Goal: Task Accomplishment & Management: Manage account settings

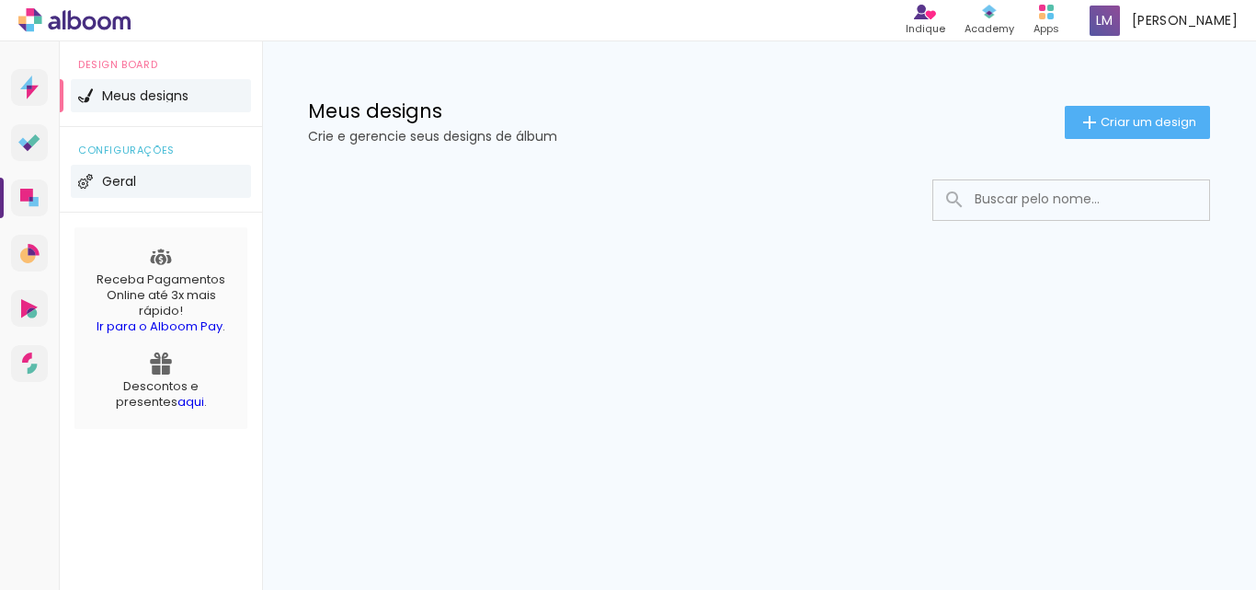
click at [116, 189] on li "Geral" at bounding box center [161, 181] width 180 height 33
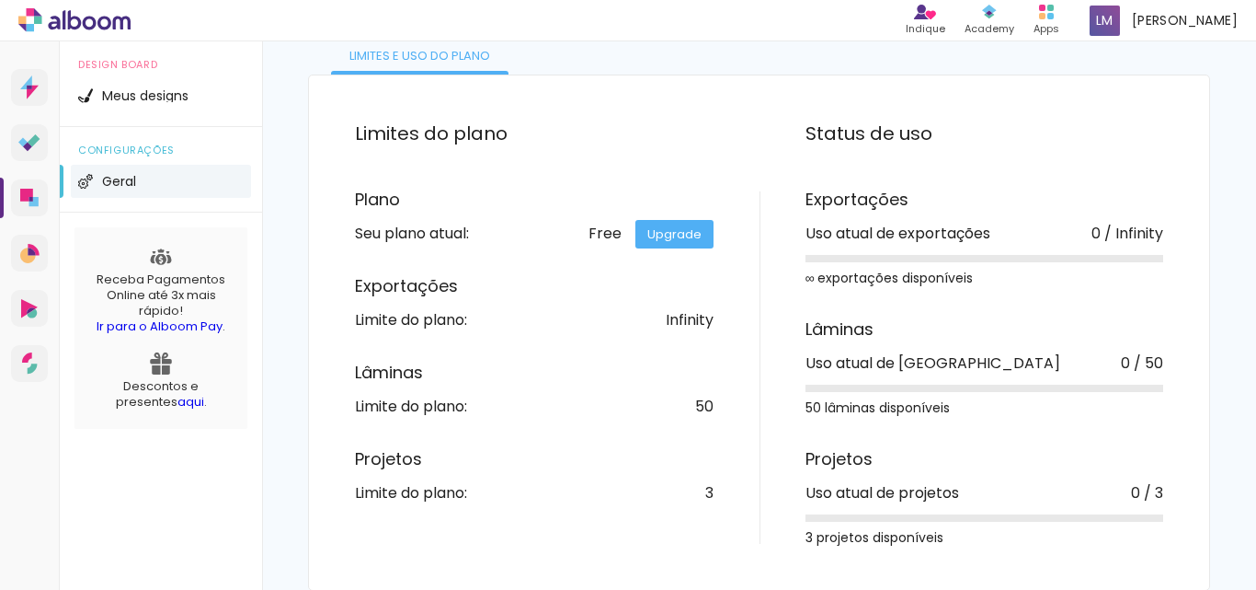
scroll to position [130, 0]
click at [130, 92] on span "Meus designs" at bounding box center [145, 95] width 86 height 13
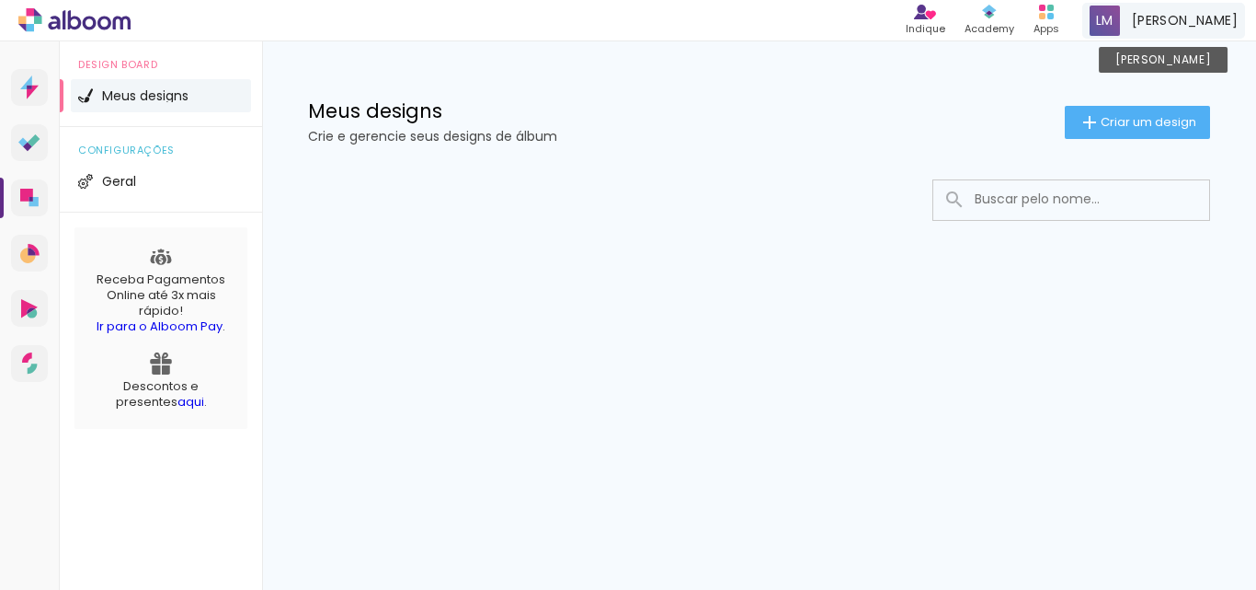
click at [1188, 19] on span "[PERSON_NAME]" at bounding box center [1185, 20] width 106 height 19
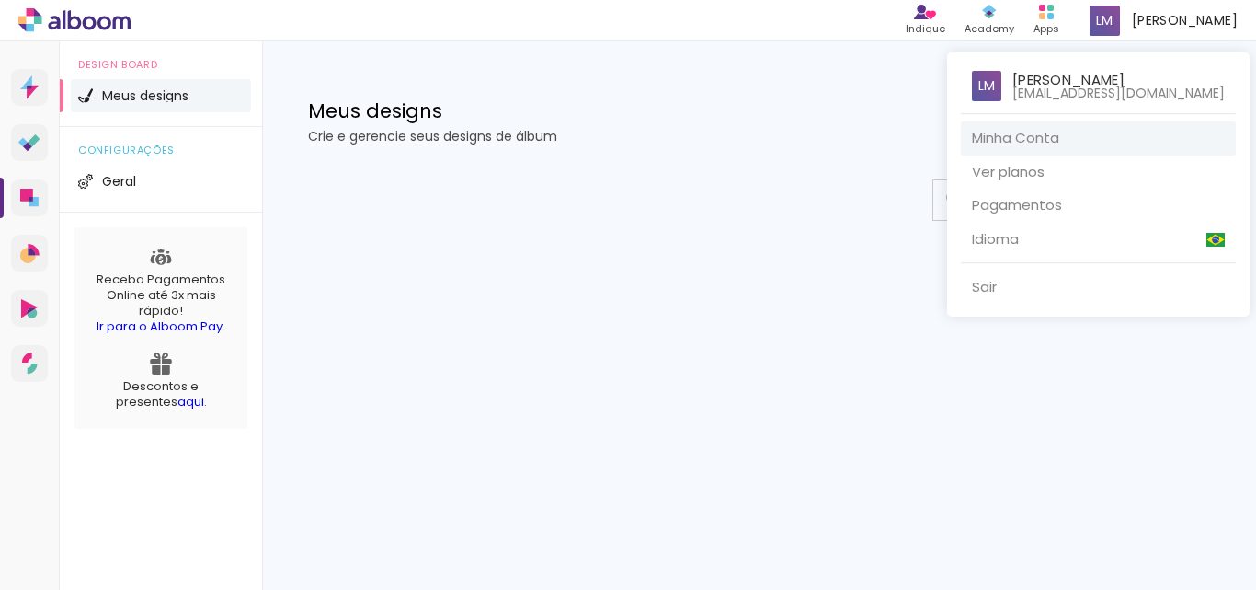
click at [1067, 139] on link "Minha Conta" at bounding box center [1098, 138] width 275 height 34
